Goal: Task Accomplishment & Management: Manage account settings

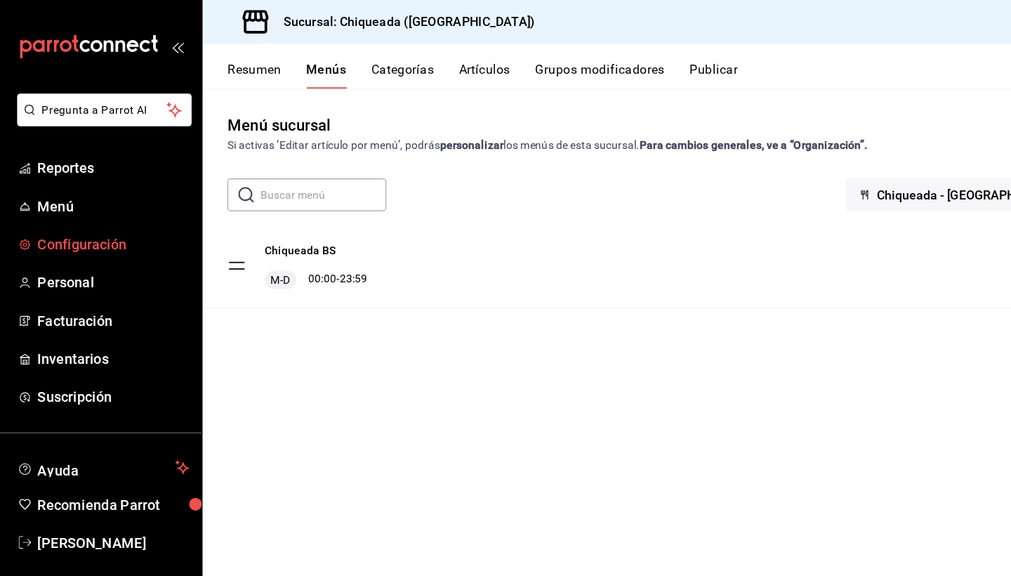
click at [67, 221] on span "Configuración" at bounding box center [102, 220] width 137 height 19
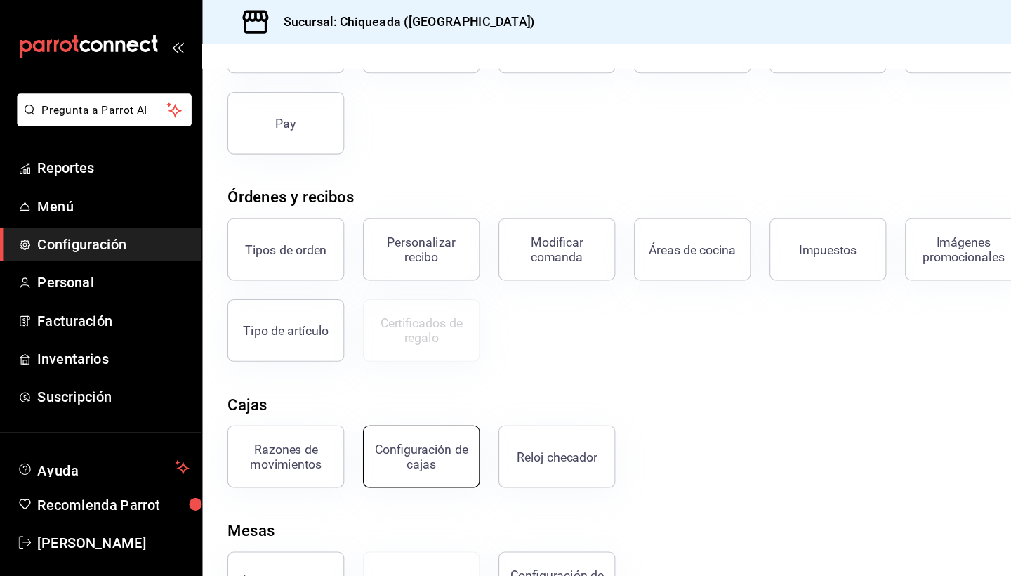
scroll to position [136, 0]
click at [39, 166] on ul "Reportes Menú Configuración Personal Facturación Inventarios Suscripción" at bounding box center [91, 254] width 182 height 237
click at [47, 151] on span "Reportes" at bounding box center [102, 151] width 137 height 19
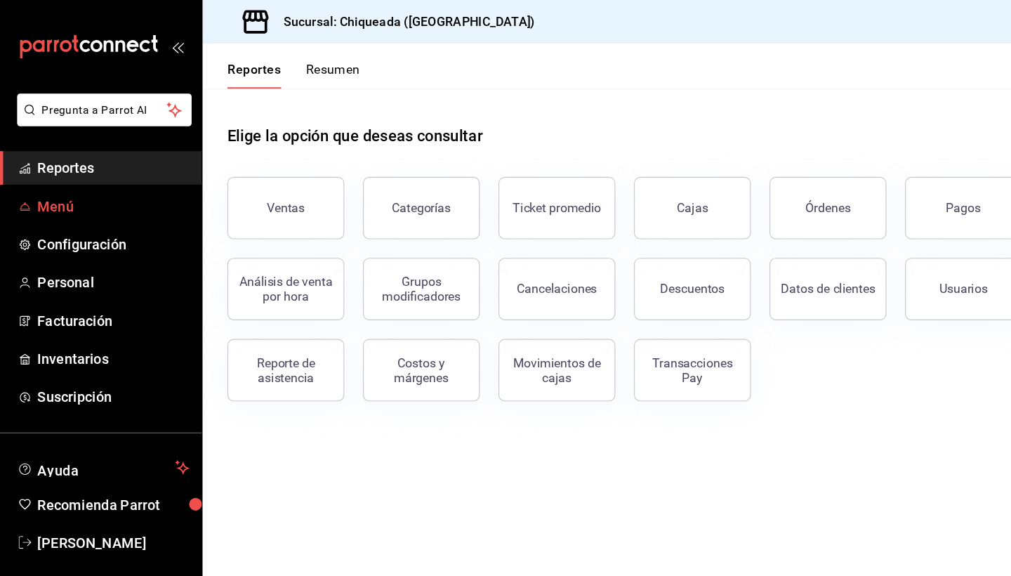
click at [41, 183] on span "Menú" at bounding box center [102, 185] width 137 height 19
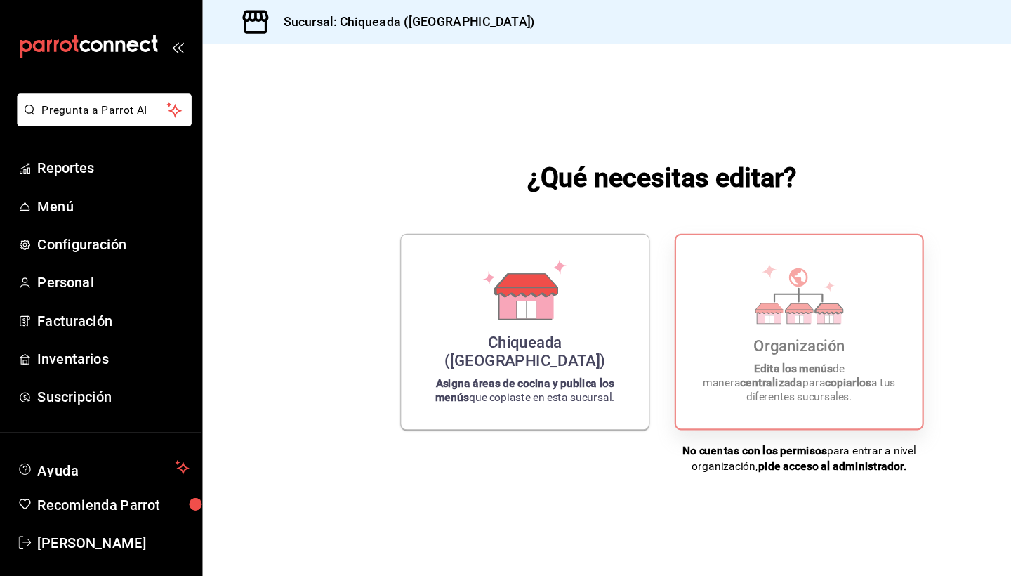
click at [679, 312] on div "Organización" at bounding box center [720, 311] width 82 height 17
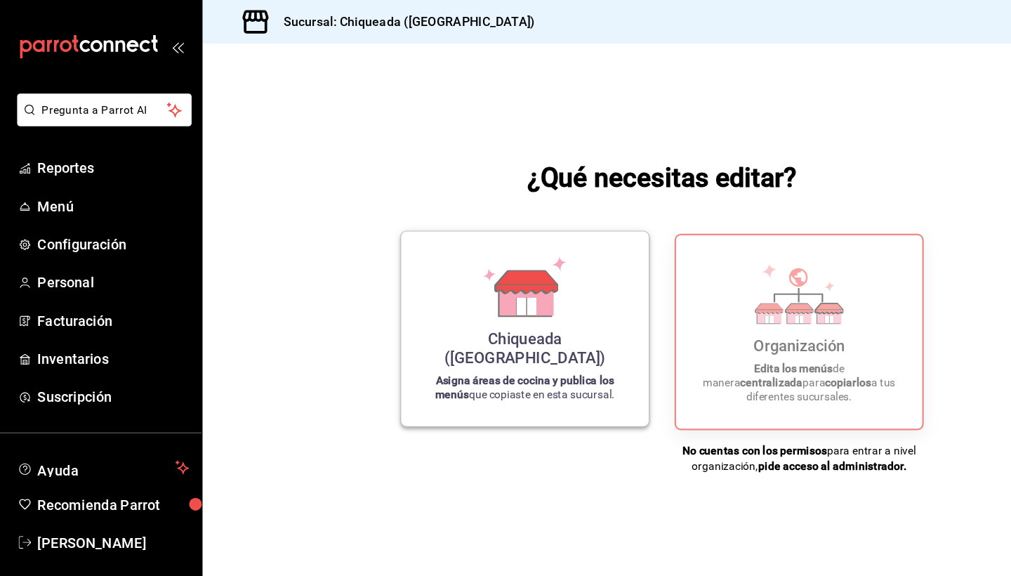
click at [421, 277] on div "Chiqueada ([GEOGRAPHIC_DATA]) Asigna áreas de cocina y publica los menús que co…" at bounding box center [473, 296] width 190 height 153
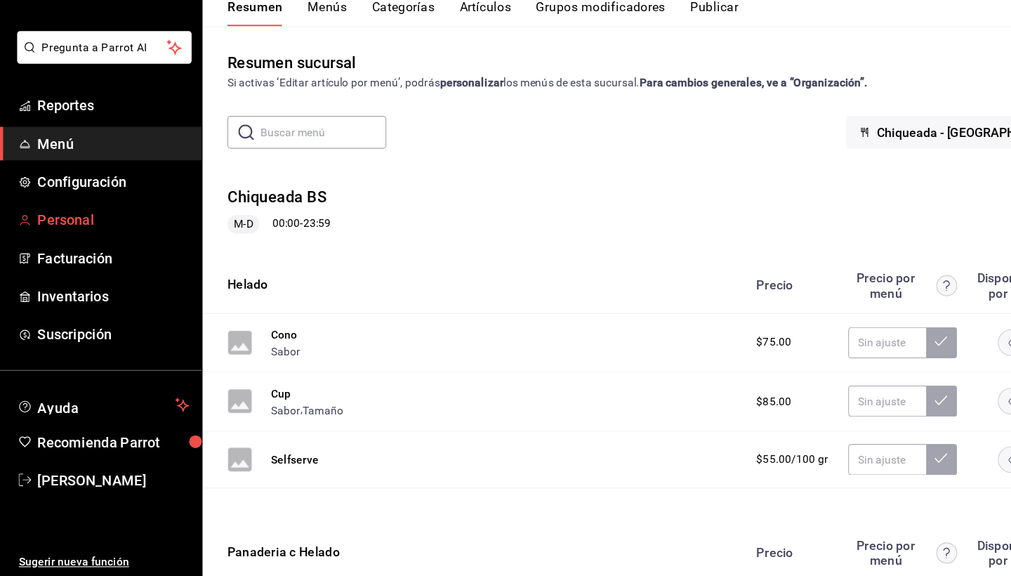
click at [110, 239] on link "Personal" at bounding box center [91, 254] width 182 height 30
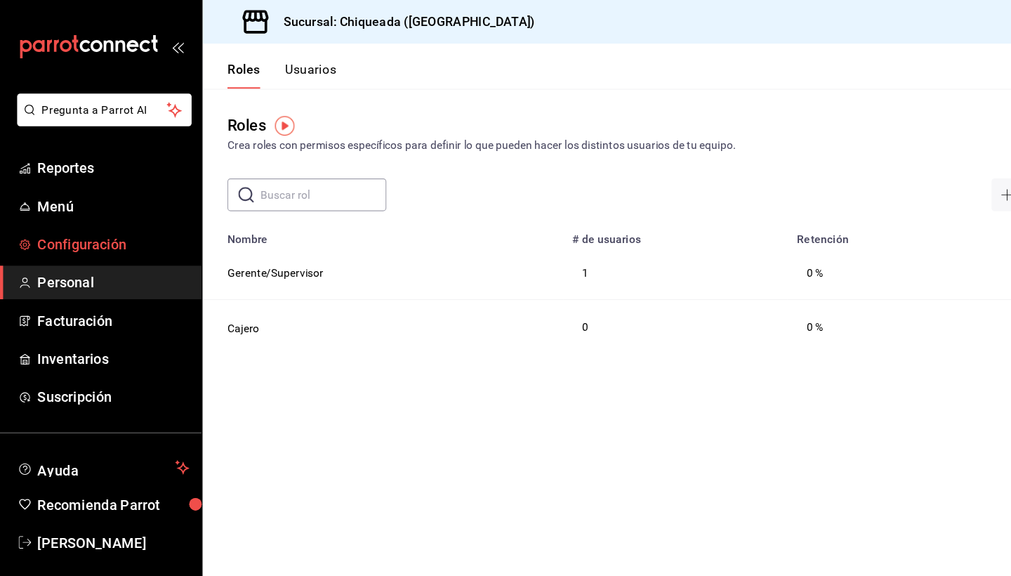
click at [88, 232] on link "Configuración" at bounding box center [91, 220] width 182 height 30
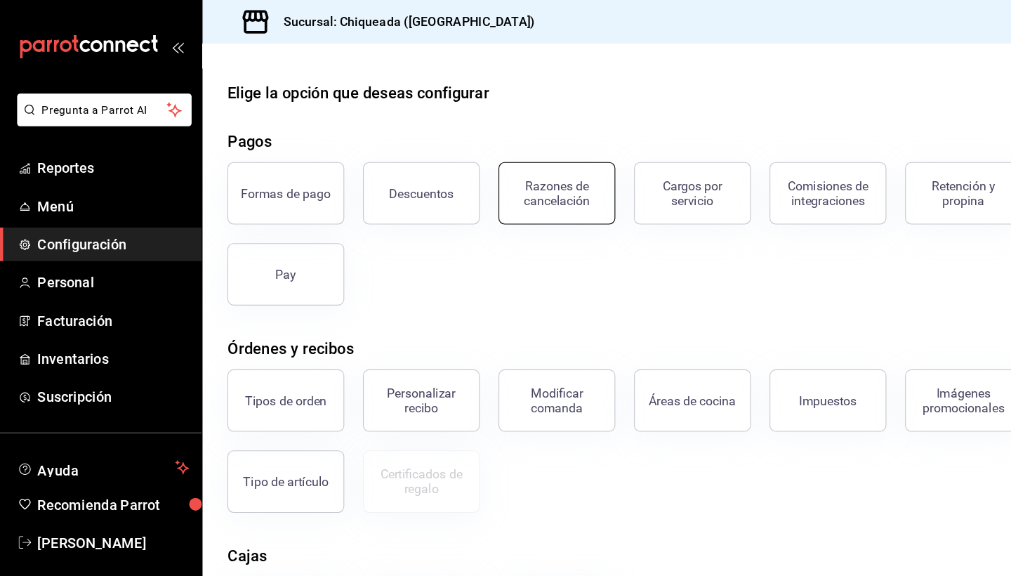
click at [521, 171] on div "Razones de cancelación" at bounding box center [501, 174] width 87 height 27
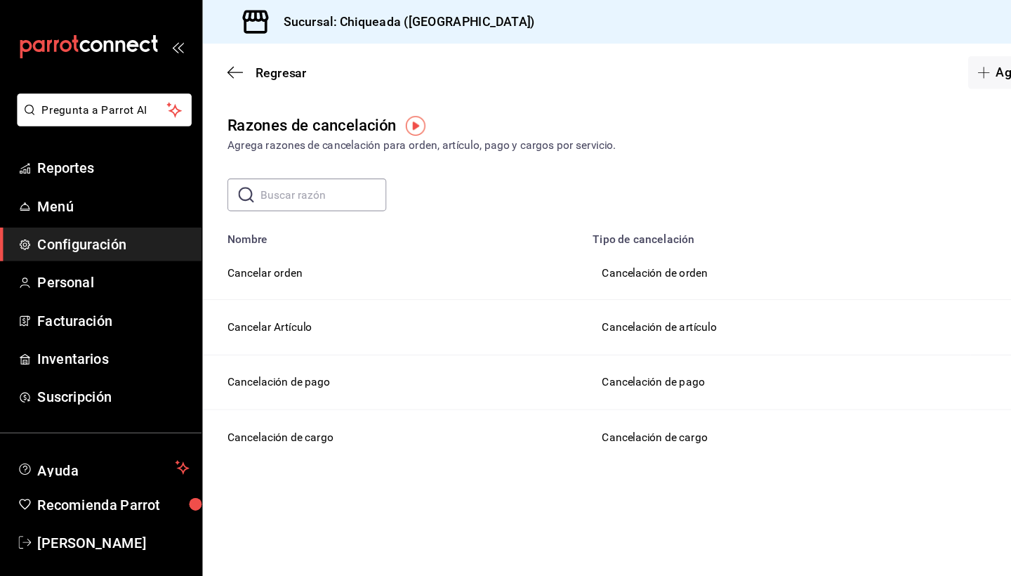
click at [246, 251] on td "Cancelar orden" at bounding box center [354, 245] width 343 height 49
click at [244, 239] on td "Cancelar orden" at bounding box center [354, 245] width 343 height 49
click at [265, 183] on input "text" at bounding box center [291, 175] width 114 height 28
click at [201, 60] on div "Regresar Agregar opción" at bounding box center [597, 65] width 828 height 52
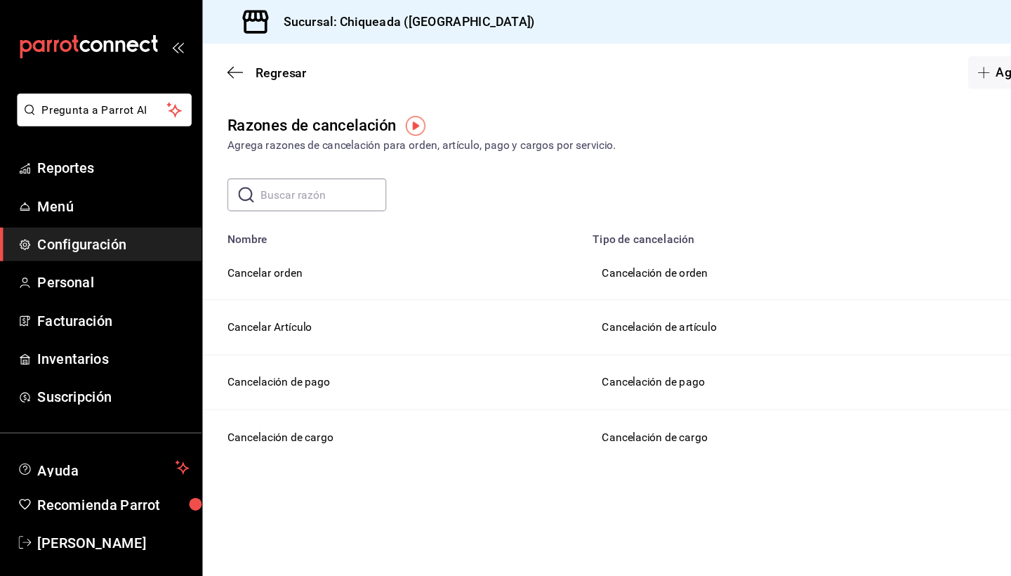
click at [206, 52] on div "Regresar Agregar opción" at bounding box center [597, 65] width 828 height 52
click at [213, 70] on icon "button" at bounding box center [212, 65] width 14 height 13
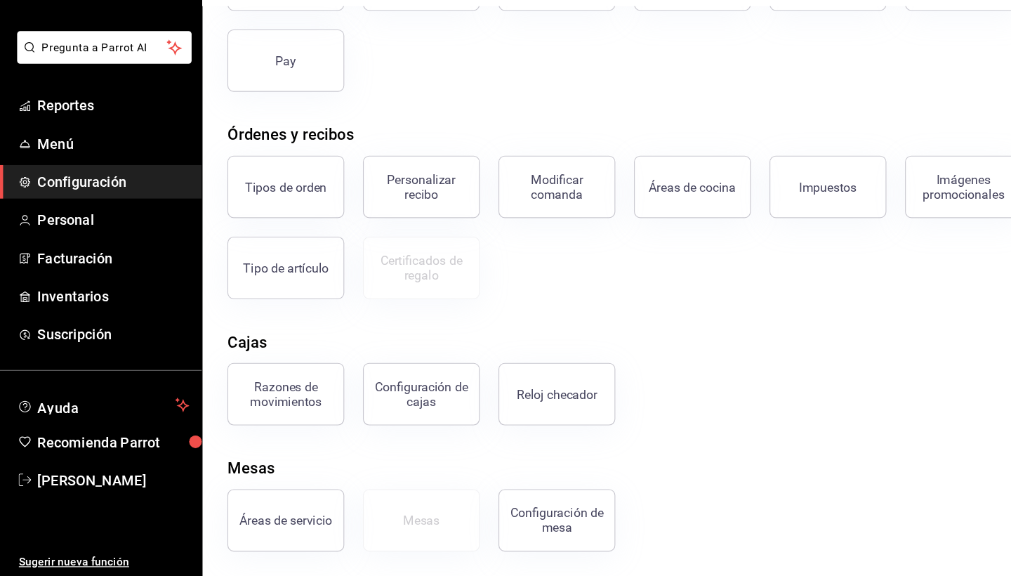
click at [93, 215] on ul "Reportes Menú Configuración Personal Facturación Inventarios Suscripción" at bounding box center [91, 254] width 182 height 237
click at [92, 245] on span "Personal" at bounding box center [102, 254] width 137 height 19
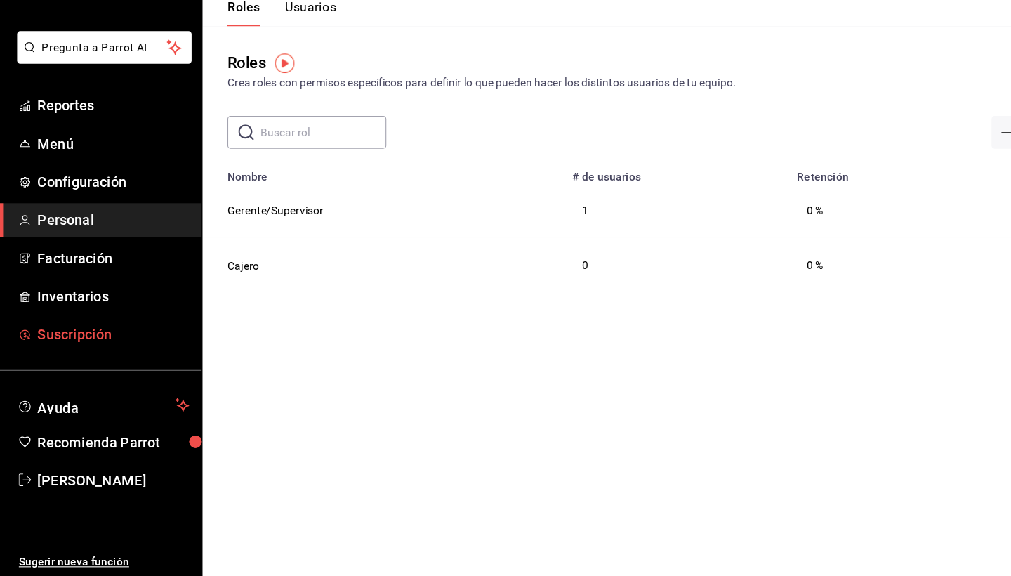
click at [81, 348] on span "Suscripción" at bounding box center [102, 357] width 137 height 19
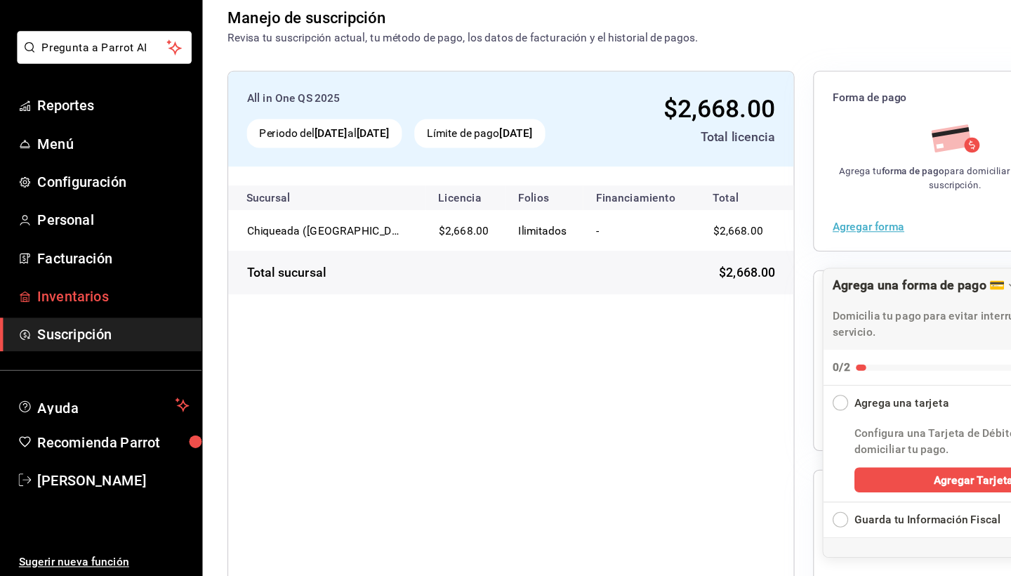
click at [78, 314] on span "Inventarios" at bounding box center [102, 323] width 137 height 19
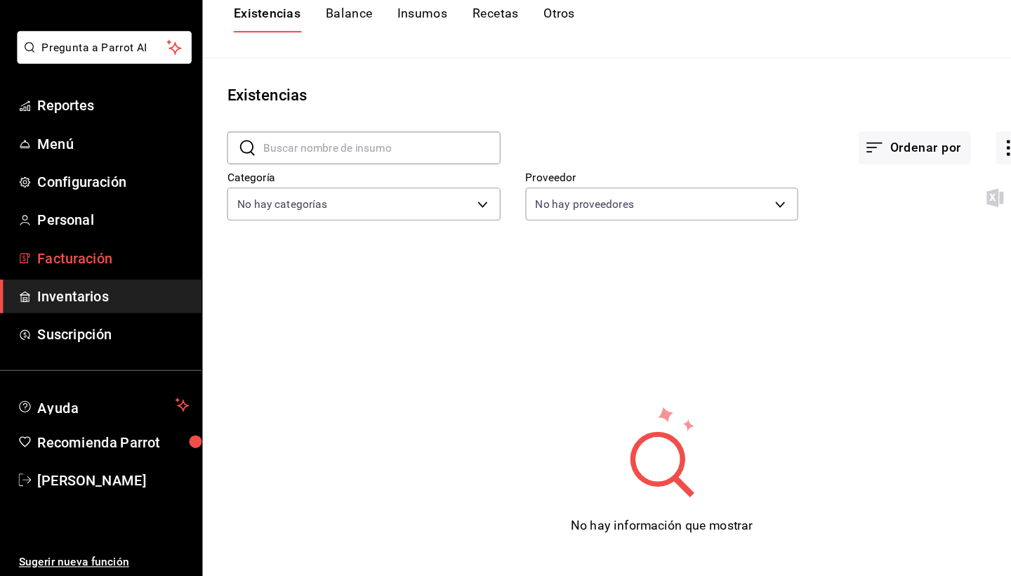
click at [71, 279] on span "Facturación" at bounding box center [102, 288] width 137 height 19
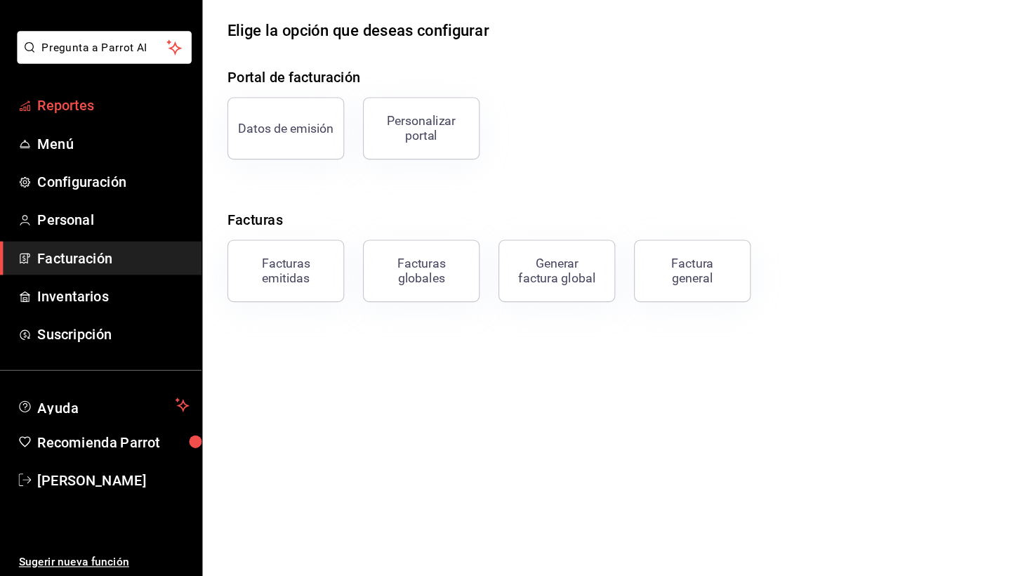
click at [96, 142] on span "Reportes" at bounding box center [102, 151] width 137 height 19
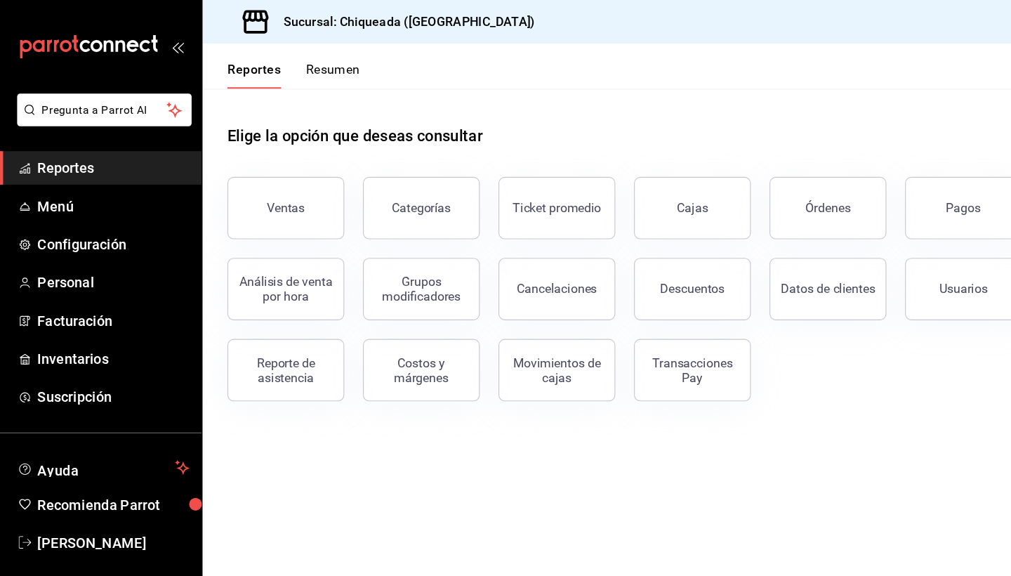
click at [293, 72] on button "Resumen" at bounding box center [300, 68] width 48 height 24
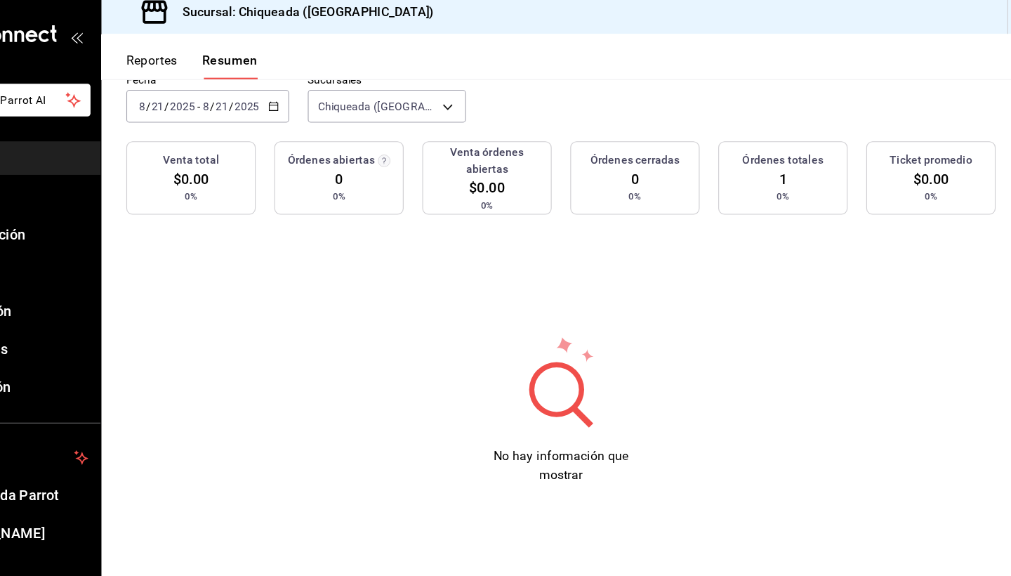
click at [754, 149] on div "Órdenes totales" at bounding box center [797, 153] width 104 height 15
click at [760, 146] on h3 "Órdenes totales" at bounding box center [796, 153] width 73 height 15
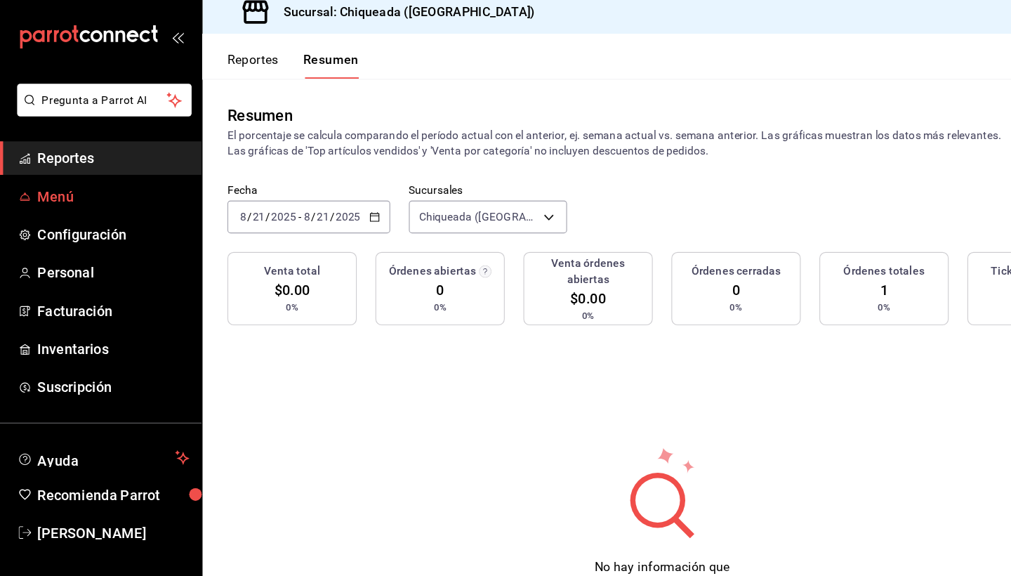
click at [69, 189] on link "Menú" at bounding box center [91, 186] width 182 height 30
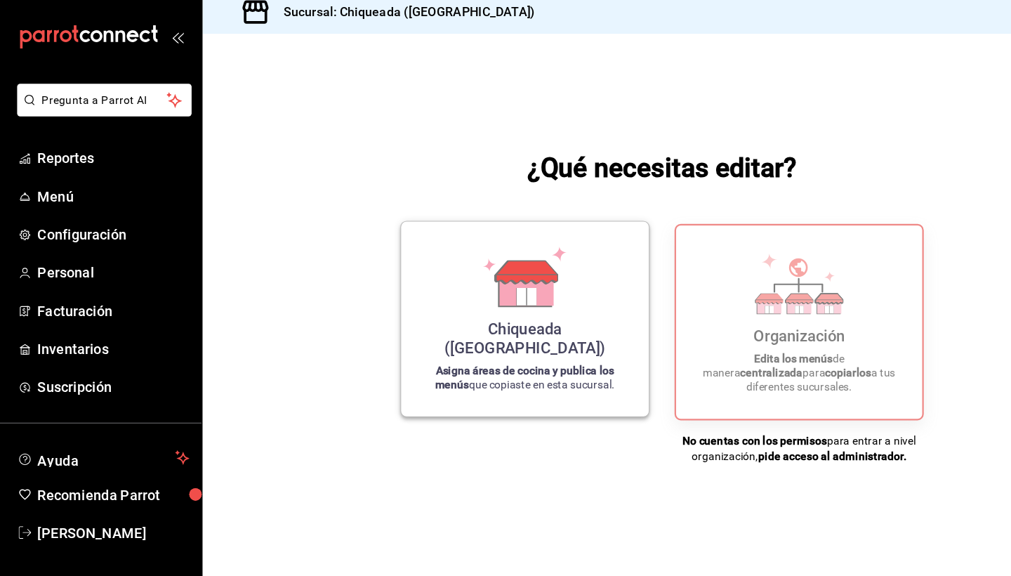
click at [463, 287] on div "Chiqueada ([GEOGRAPHIC_DATA]) Asigna áreas de cocina y publica los menús que co…" at bounding box center [473, 296] width 190 height 153
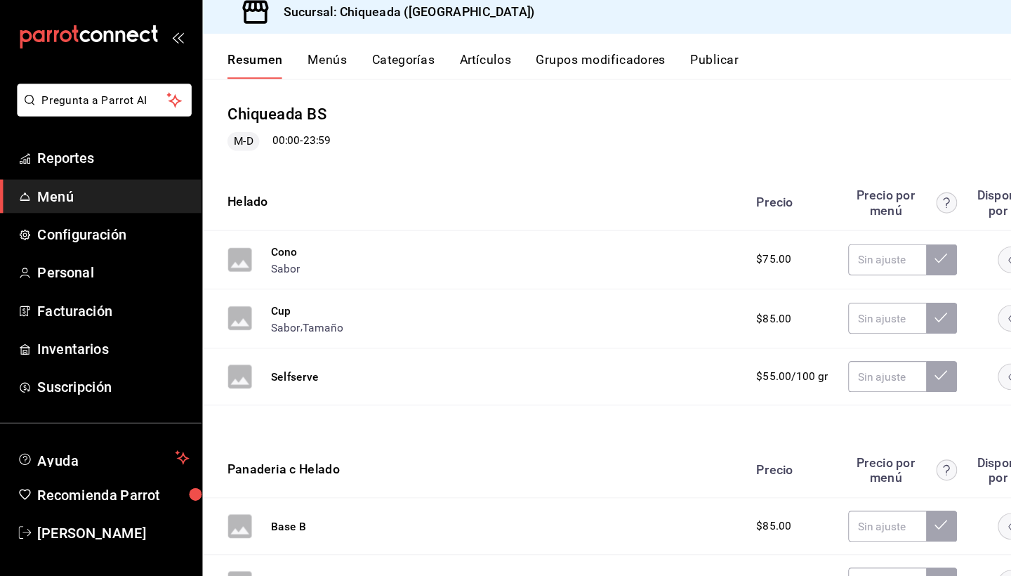
scroll to position [161, 0]
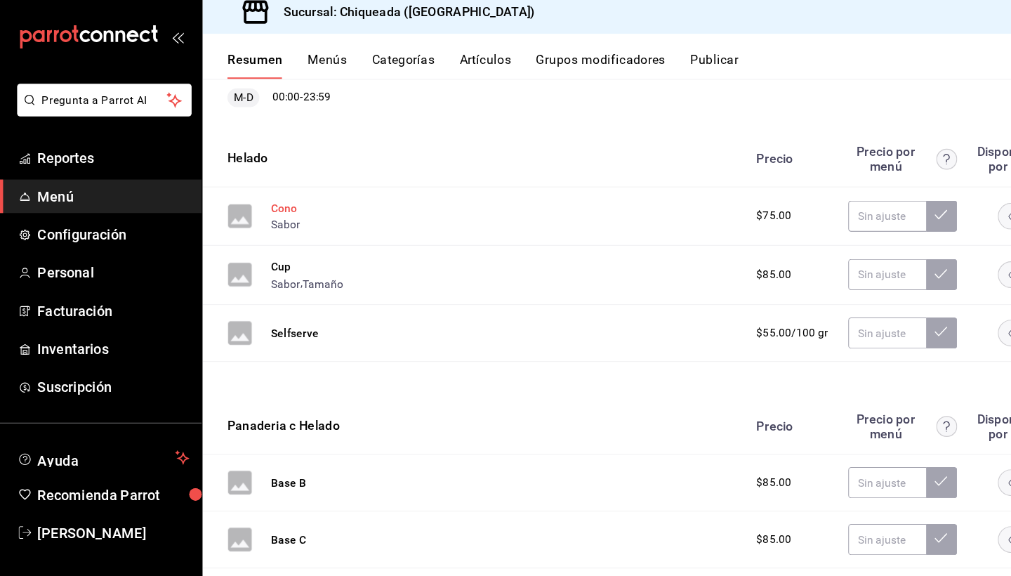
click at [252, 190] on button "Cono" at bounding box center [256, 197] width 24 height 14
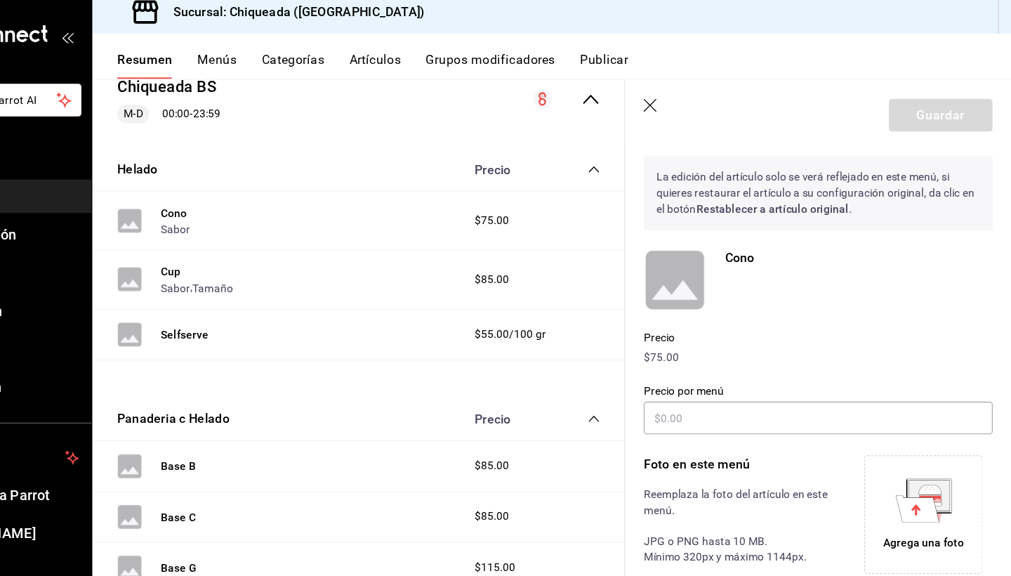
scroll to position [11, 0]
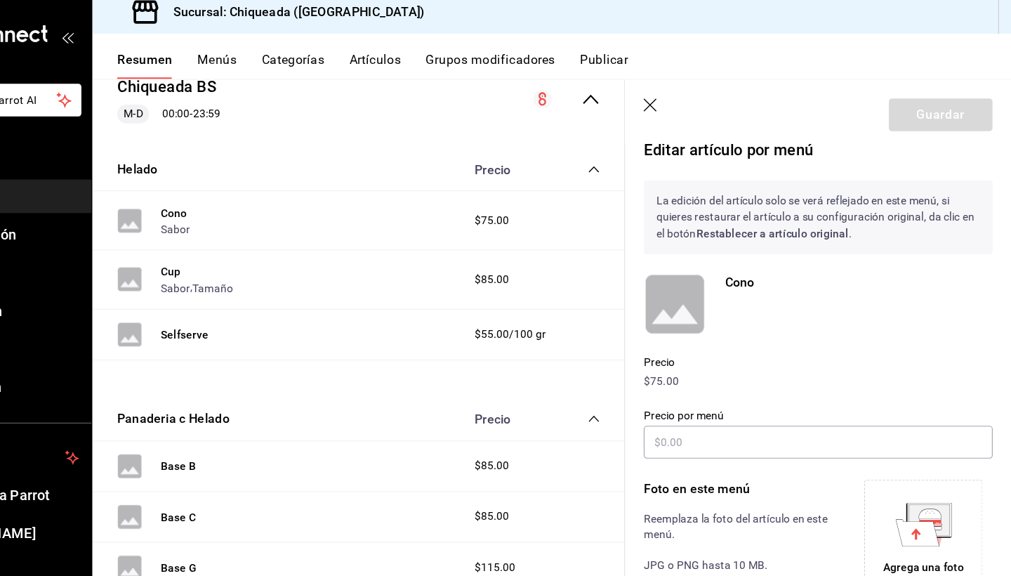
click at [679, 345] on p "$75.00" at bounding box center [836, 352] width 314 height 15
click at [679, 381] on div "Precio por menú" at bounding box center [836, 400] width 314 height 47
click at [679, 399] on input "text" at bounding box center [836, 406] width 314 height 29
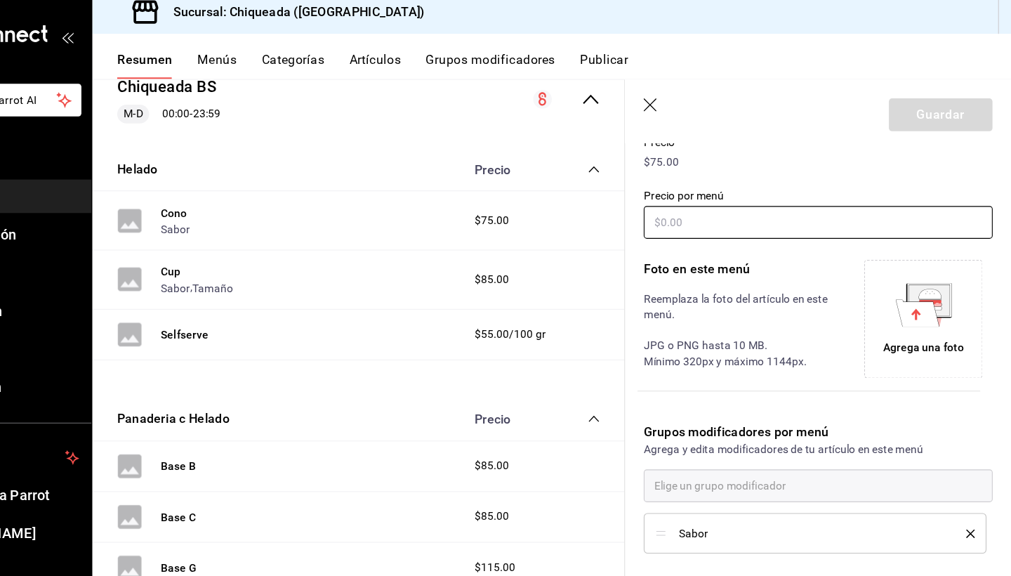
scroll to position [223, 0]
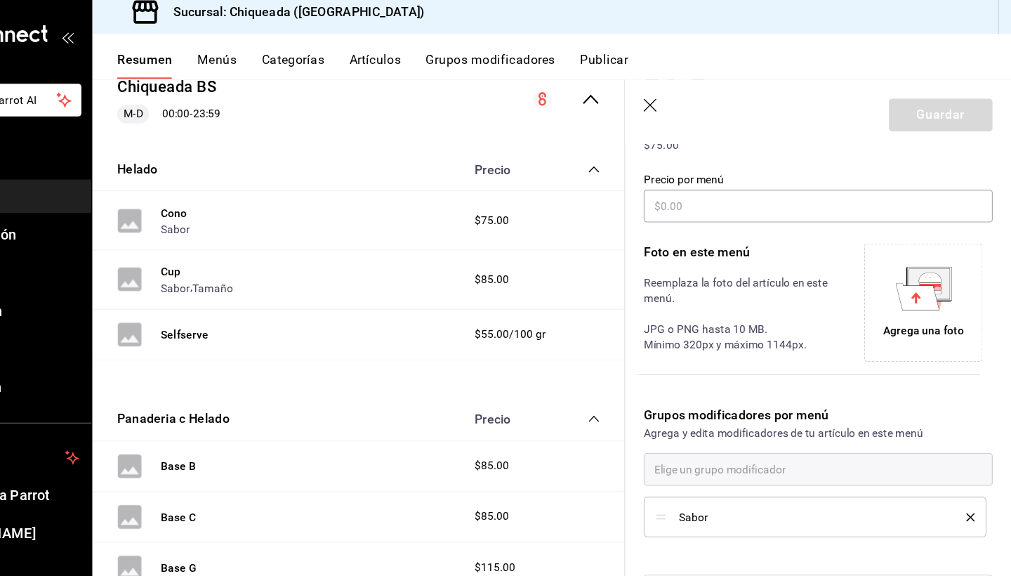
click at [679, 456] on li "Sabor" at bounding box center [833, 474] width 309 height 37
click at [711, 470] on span "Sabor" at bounding box center [830, 475] width 238 height 10
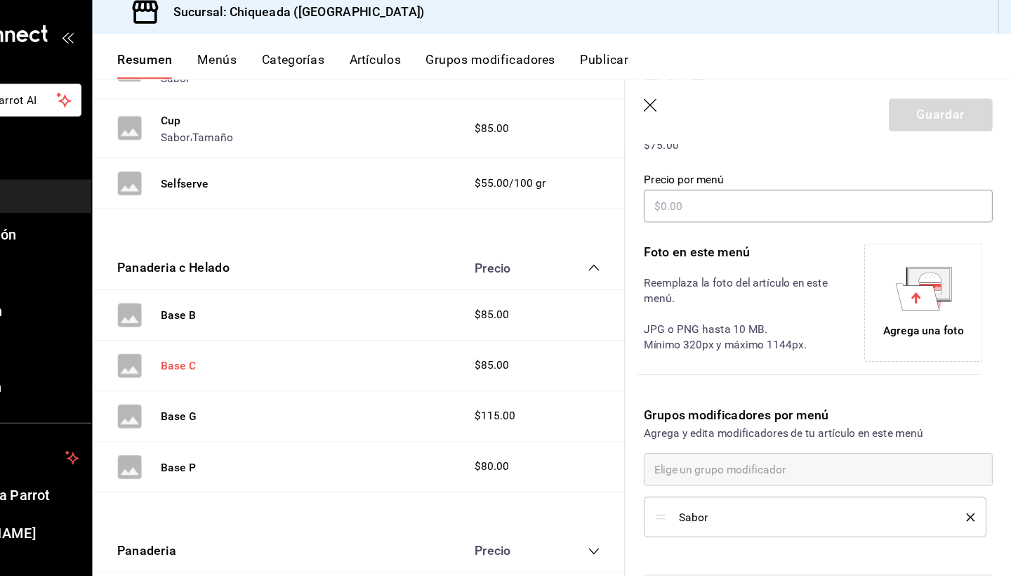
scroll to position [327, 0]
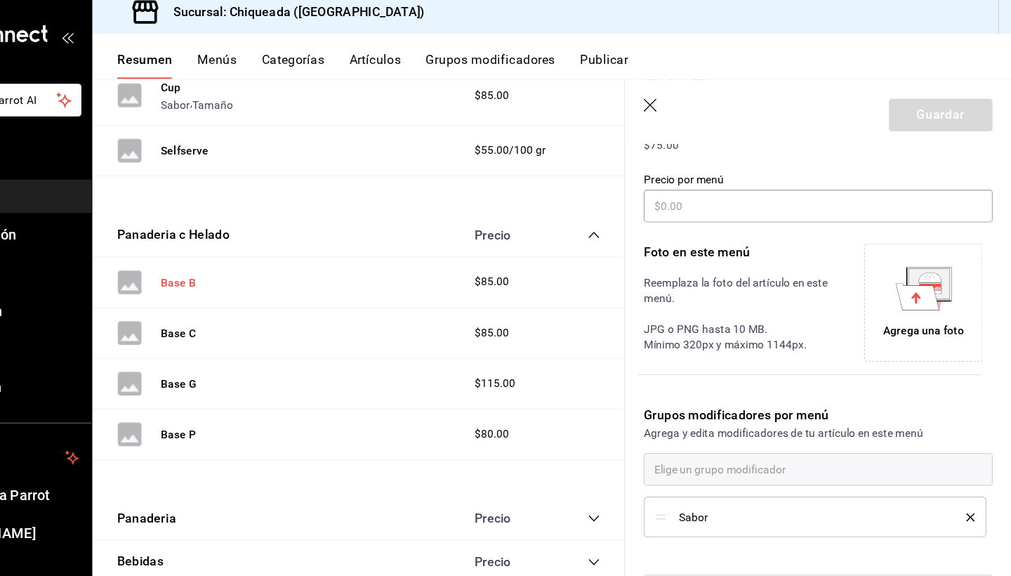
click at [244, 258] on button "Base B" at bounding box center [260, 263] width 32 height 14
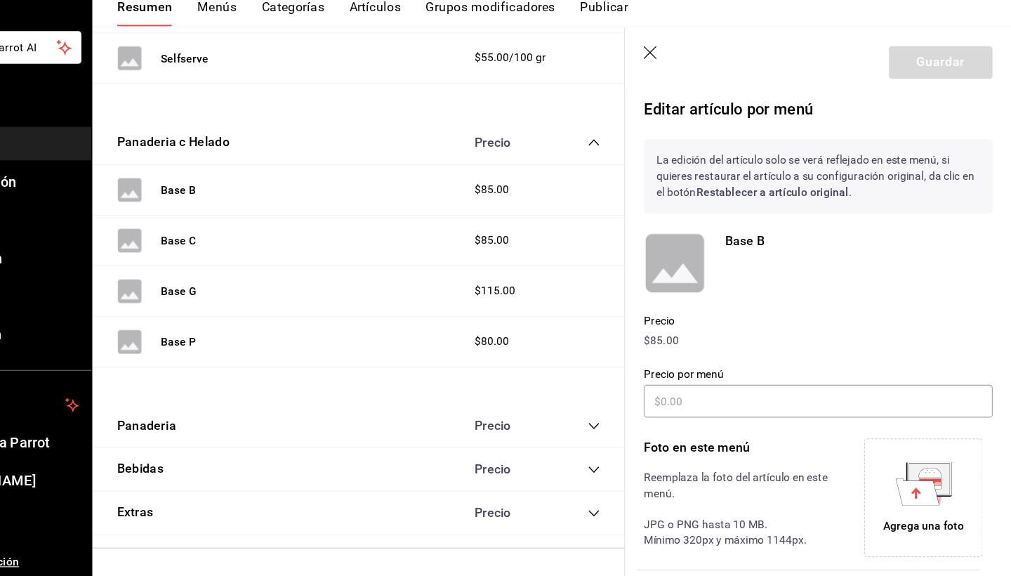
click at [752, 265] on div "Base B" at bounding box center [872, 293] width 241 height 56
click at [752, 265] on p "Base B" at bounding box center [872, 273] width 241 height 17
click at [679, 265] on rect at bounding box center [707, 293] width 56 height 56
